Goal: Book appointment/travel/reservation

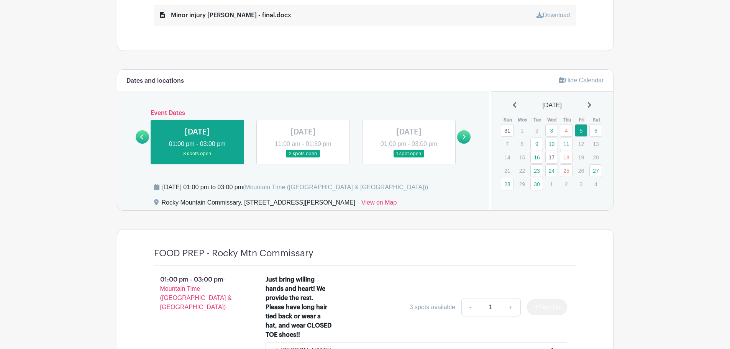
scroll to position [422, 0]
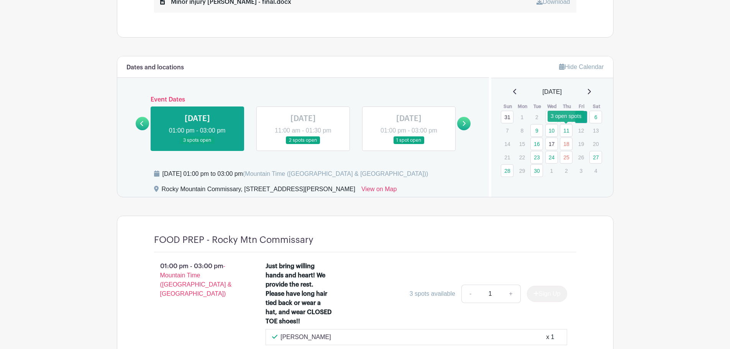
click at [564, 130] on link "11" at bounding box center [566, 130] width 13 height 13
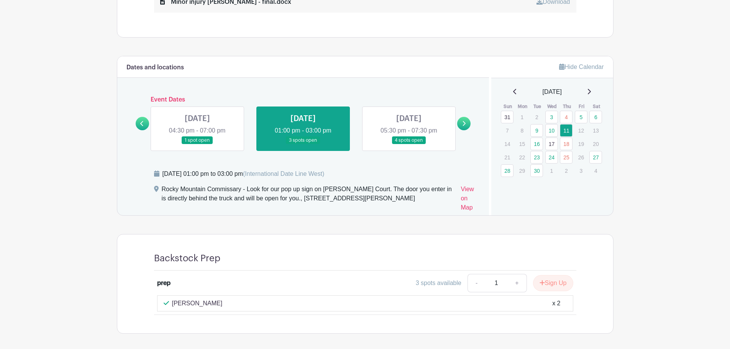
click at [653, 169] on main "Log In Sign Up for Free A Food Truck on a Mission KITCHEN ONE FOR ONE Created b…" at bounding box center [365, 45] width 730 height 935
click at [539, 140] on link "16" at bounding box center [537, 144] width 13 height 13
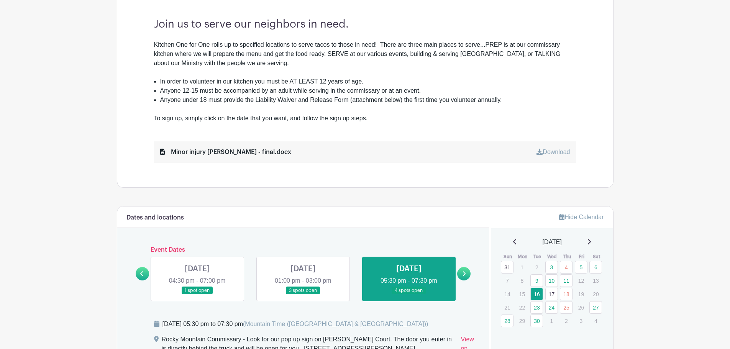
scroll to position [268, 0]
